Goal: Find specific page/section: Find specific page/section

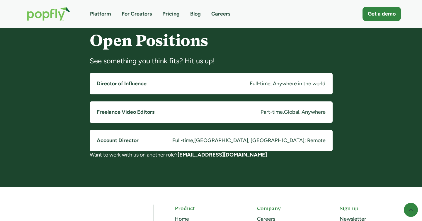
scroll to position [456, 0]
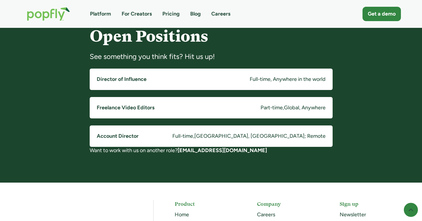
click at [133, 136] on h5 "Account Director" at bounding box center [118, 135] width 42 height 7
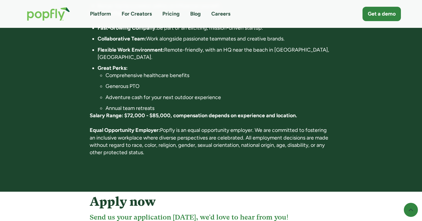
scroll to position [441, 0]
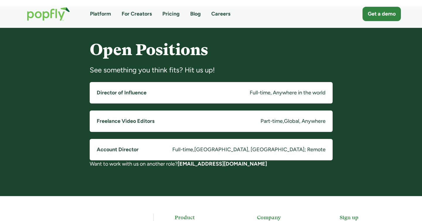
scroll to position [439, 0]
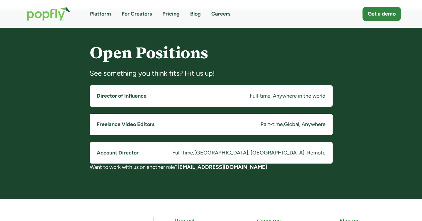
click at [132, 155] on h5 "Account Director" at bounding box center [118, 152] width 42 height 7
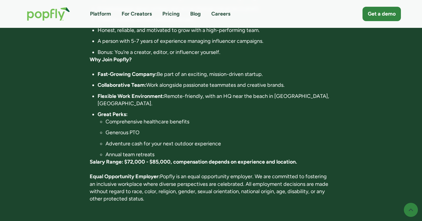
scroll to position [392, 0]
